Goal: Find specific page/section: Find specific page/section

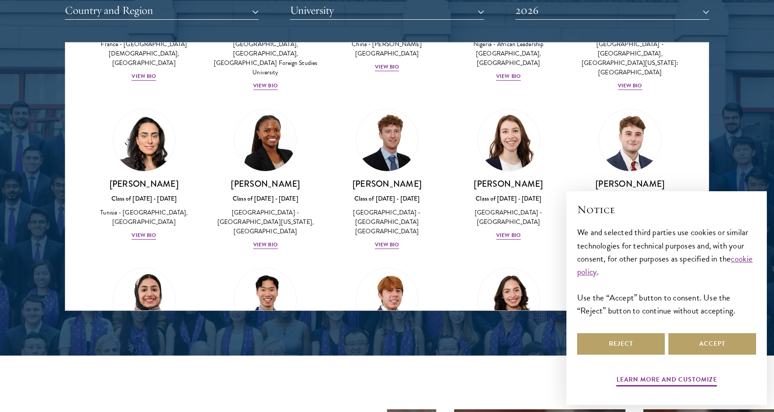
scroll to position [2811, 0]
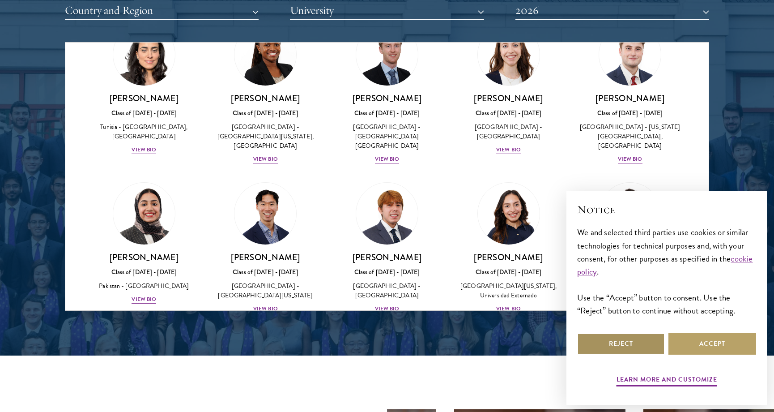
click at [627, 341] on button "Reject" at bounding box center [621, 343] width 88 height 21
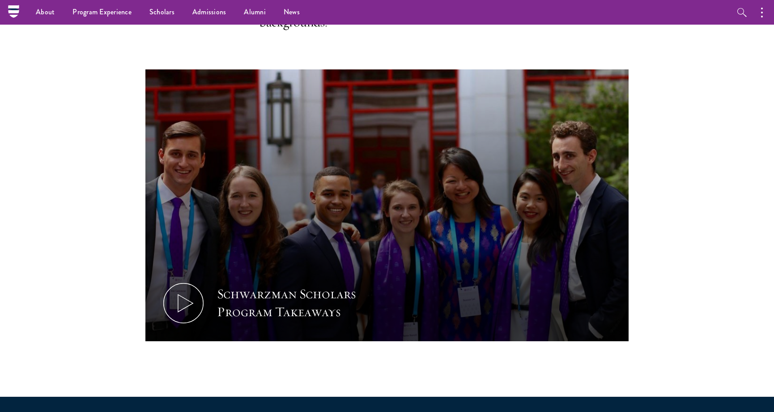
scroll to position [0, 0]
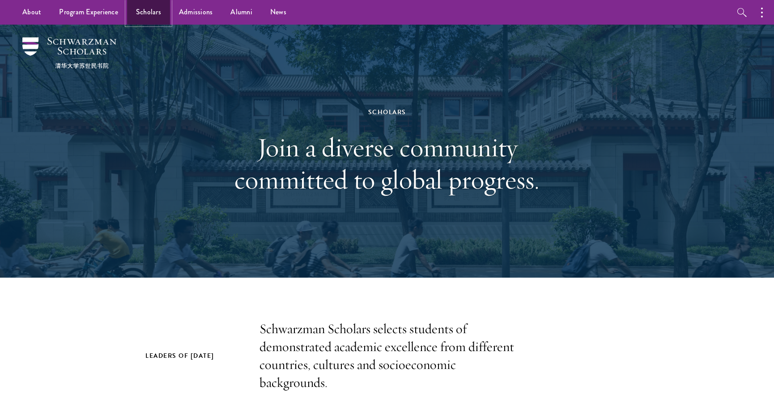
click at [144, 13] on link "Scholars" at bounding box center [148, 12] width 43 height 25
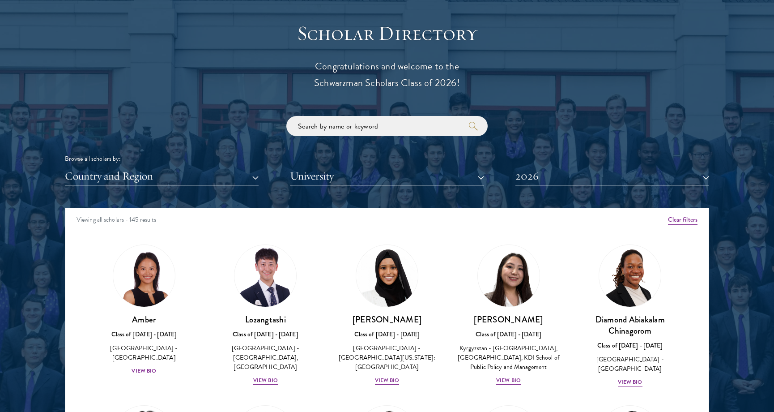
scroll to position [1085, 0]
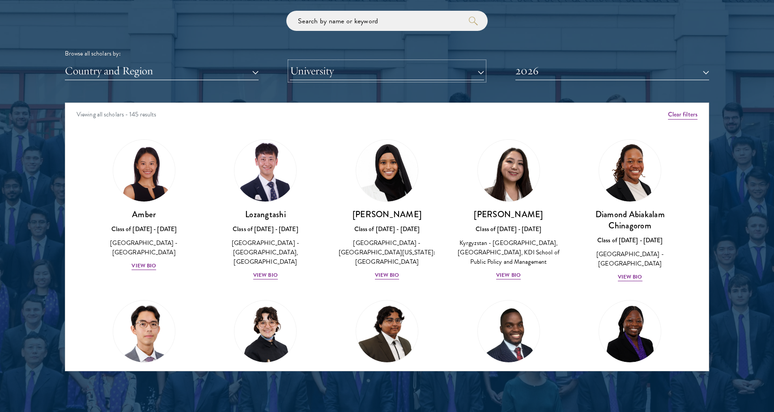
click at [327, 72] on button "University" at bounding box center [387, 71] width 194 height 18
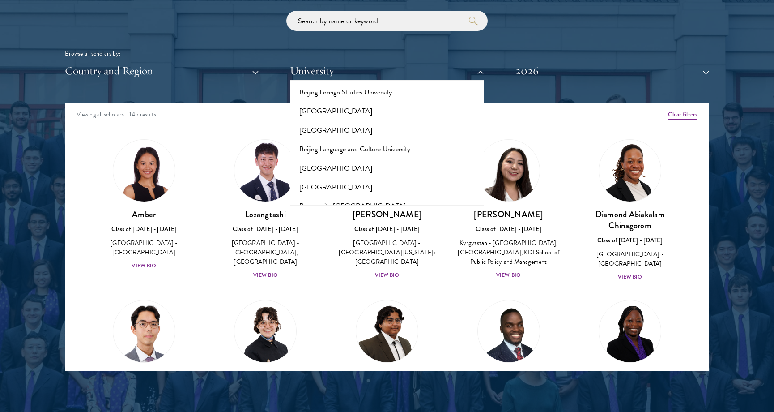
scroll to position [573, 0]
click at [328, 157] on button "[GEOGRAPHIC_DATA]" at bounding box center [387, 166] width 188 height 19
